Goal: Task Accomplishment & Management: Manage account settings

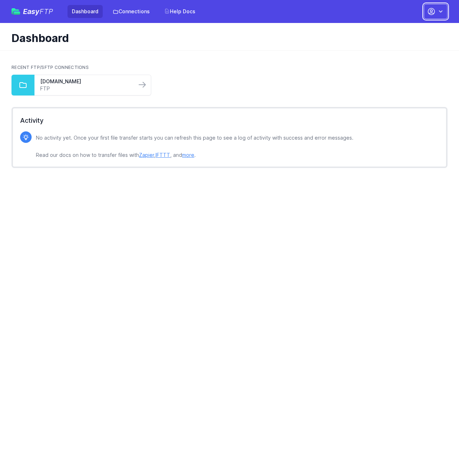
click at [440, 10] on icon "button" at bounding box center [440, 11] width 7 height 7
click at [406, 43] on link "Your Profile" at bounding box center [412, 42] width 69 height 13
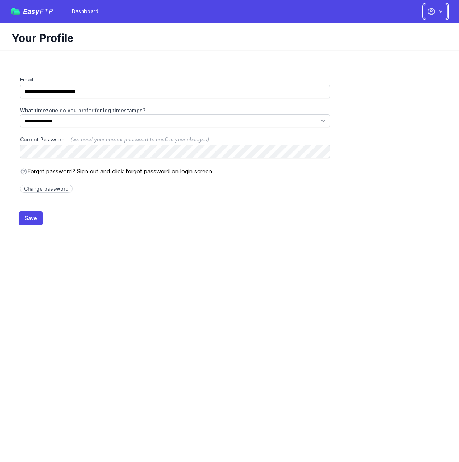
click at [433, 13] on icon "button" at bounding box center [431, 11] width 6 height 6
click at [406, 29] on link "Dashboard" at bounding box center [412, 29] width 69 height 13
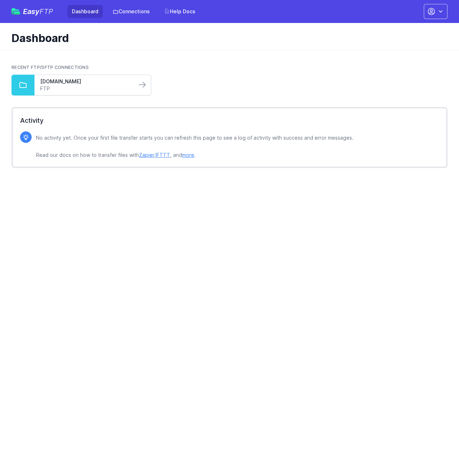
click at [87, 86] on link "FTP" at bounding box center [85, 88] width 90 height 7
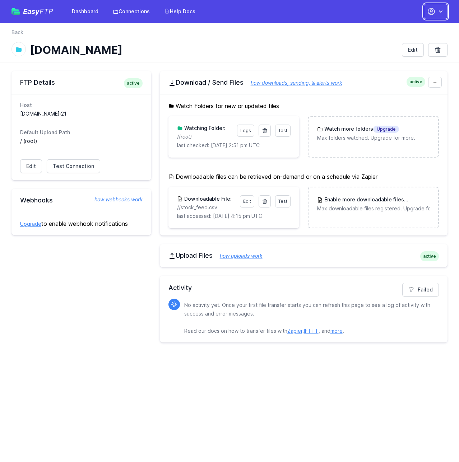
click at [435, 15] on button "button" at bounding box center [436, 11] width 24 height 15
click at [420, 28] on link "Account Settings" at bounding box center [412, 29] width 69 height 13
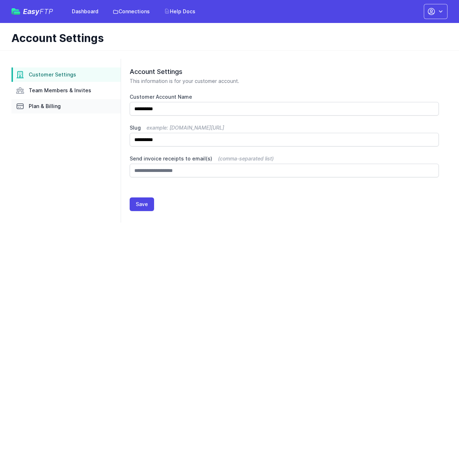
click at [46, 111] on link "Plan & Billing" at bounding box center [65, 106] width 109 height 14
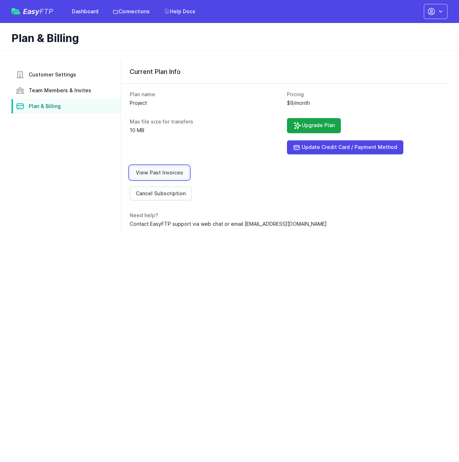
click at [149, 170] on link "View Past Invoices" at bounding box center [160, 173] width 60 height 14
